Goal: Register for event/course: Register for event/course

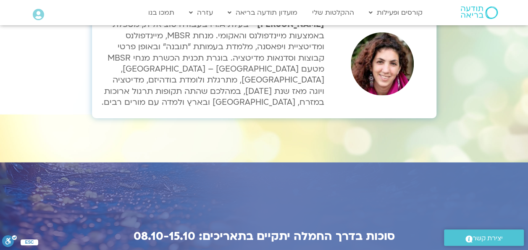
scroll to position [2899, 0]
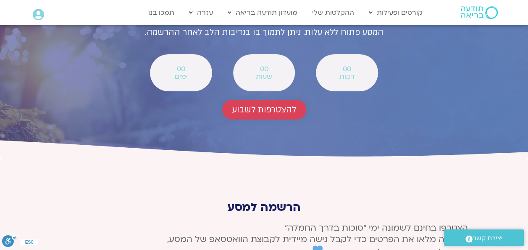
scroll to position [3093, 0]
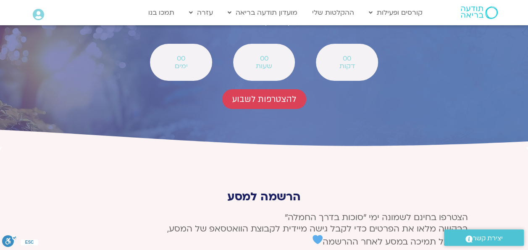
type input "שוש"
type input "SHOSHNETEF@GMAIL.COM"
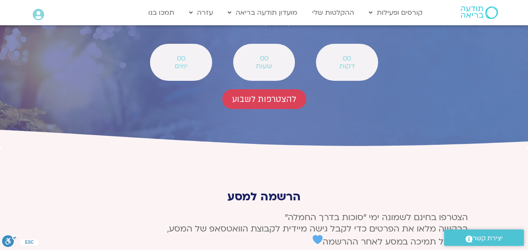
type input "0525333384"
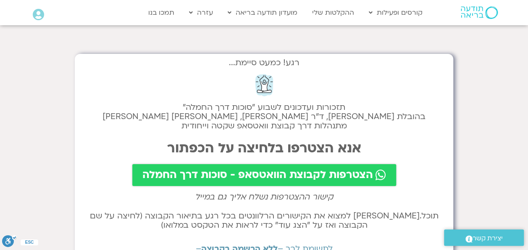
click at [269, 173] on span "הצטרפות לקבוצת הוואטסאפ - סוכות דרך החמלה" at bounding box center [257, 175] width 231 height 12
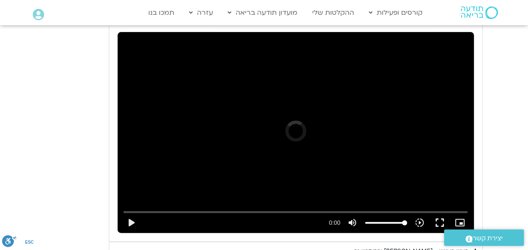
scroll to position [479, 0]
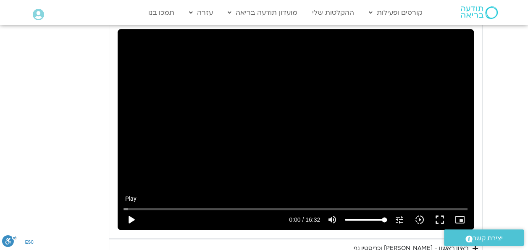
click at [127, 216] on button "play_arrow" at bounding box center [131, 219] width 20 height 20
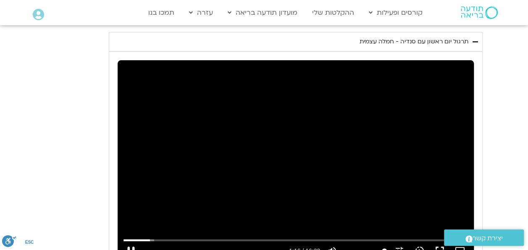
scroll to position [395, 0]
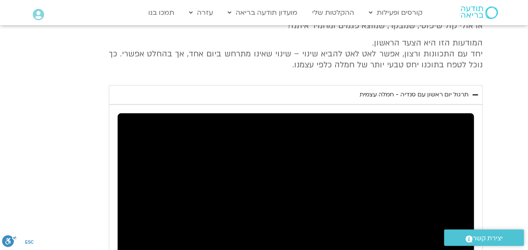
click at [252, 236] on div "Skip Ad 11:23 pause 3:23 / 16:32 volume_up Mute tune Resolution Auto 240p slow_…" at bounding box center [296, 213] width 356 height 200
click at [265, 227] on div "Skip Ad 11:23 play_arrow 3:23 / 16:32 volume_up Mute tune Resolution Auto 240p …" at bounding box center [296, 213] width 356 height 200
click at [164, 81] on div "יום ראשון - חמלה עצמית השבוע שלנו מתחיל מהבסיס, תרגול של חמלה עצמית – נוכחת וקש…" at bounding box center [264, 170] width 437 height 419
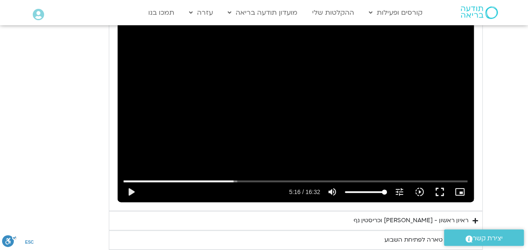
scroll to position [506, 0]
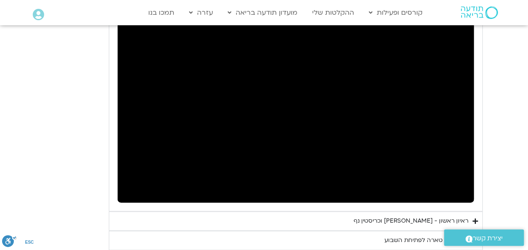
click at [39, 100] on section "יום ראשון - חמלה עצמית השבוע שלנו מתחיל מהבסיס, תרגול של חמלה עצמית – נוכחת וקש…" at bounding box center [264, 59] width 528 height 419
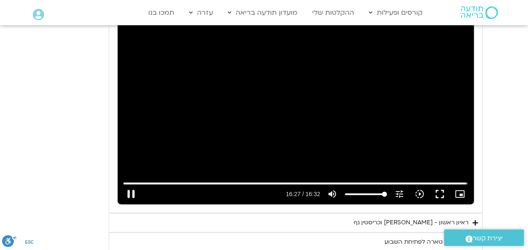
scroll to position [524, 0]
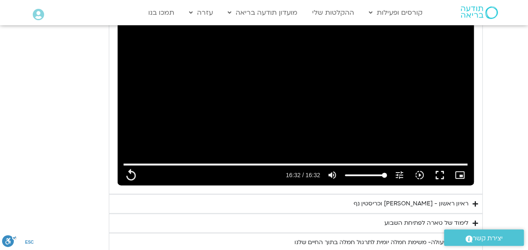
click at [460, 221] on div "לימוד של טארה לפתיחת השבוע" at bounding box center [426, 223] width 84 height 10
click at [398, 218] on div "לימוד של טארה לפתיחת השבוע" at bounding box center [426, 223] width 84 height 10
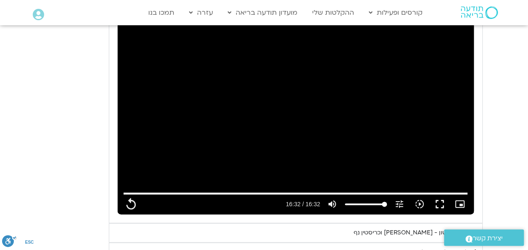
scroll to position [488, 0]
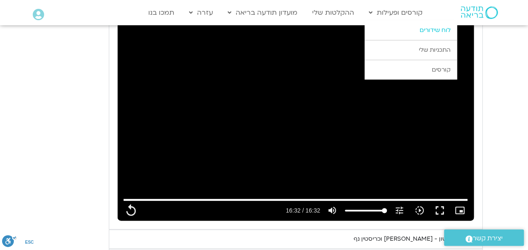
click at [424, 26] on link "לוח שידורים" at bounding box center [411, 30] width 92 height 19
type input "992.52"
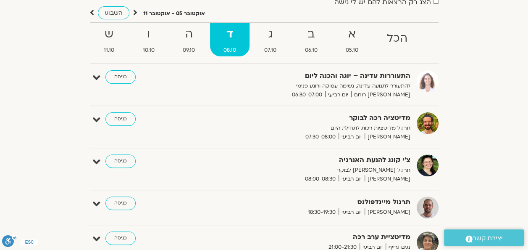
scroll to position [84, 0]
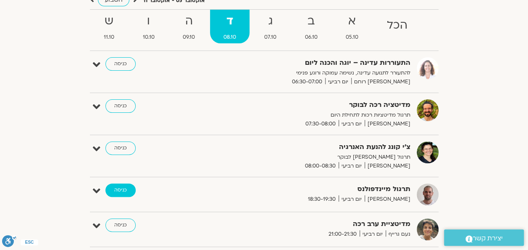
click at [116, 190] on link "כניסה" at bounding box center [120, 189] width 30 height 13
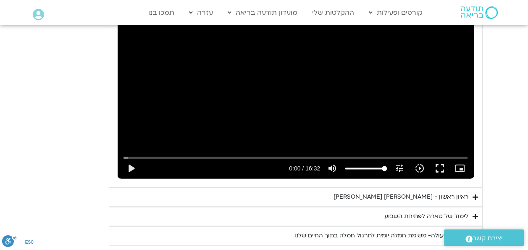
scroll to position [572, 0]
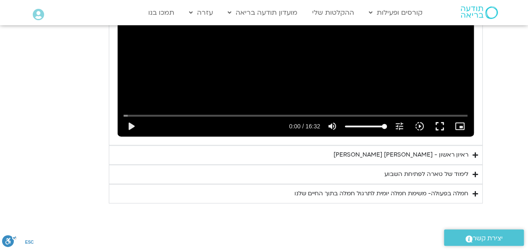
click at [465, 170] on div "לימוד של טארה לפתיחת השבוע" at bounding box center [426, 174] width 84 height 10
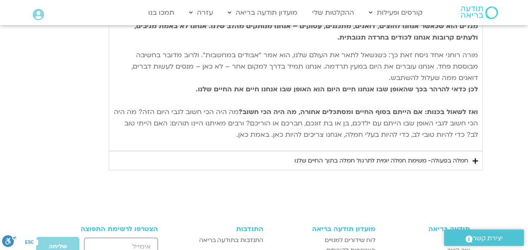
scroll to position [950, 0]
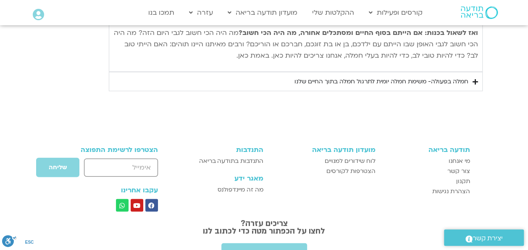
click at [381, 79] on div "חמלה בפעולה- משימת חמלה יומית לתרגול חמלה בתוך החיים שלנו" at bounding box center [382, 81] width 174 height 10
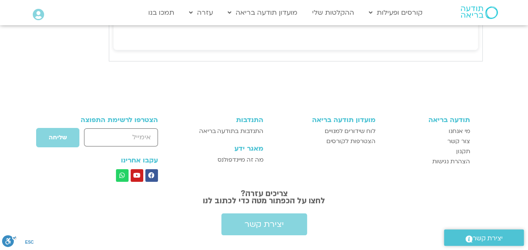
scroll to position [1550, 0]
